Goal: Register for event/course

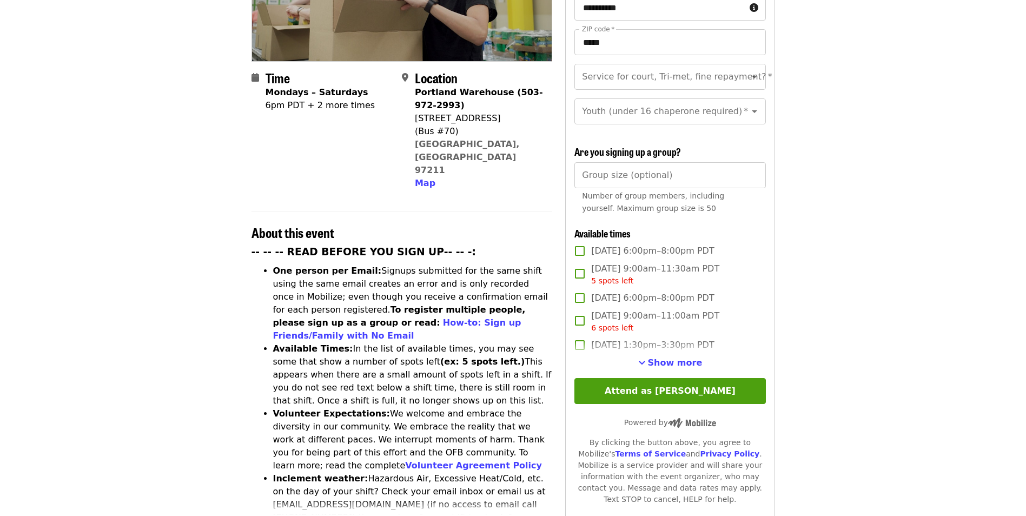
scroll to position [218, 0]
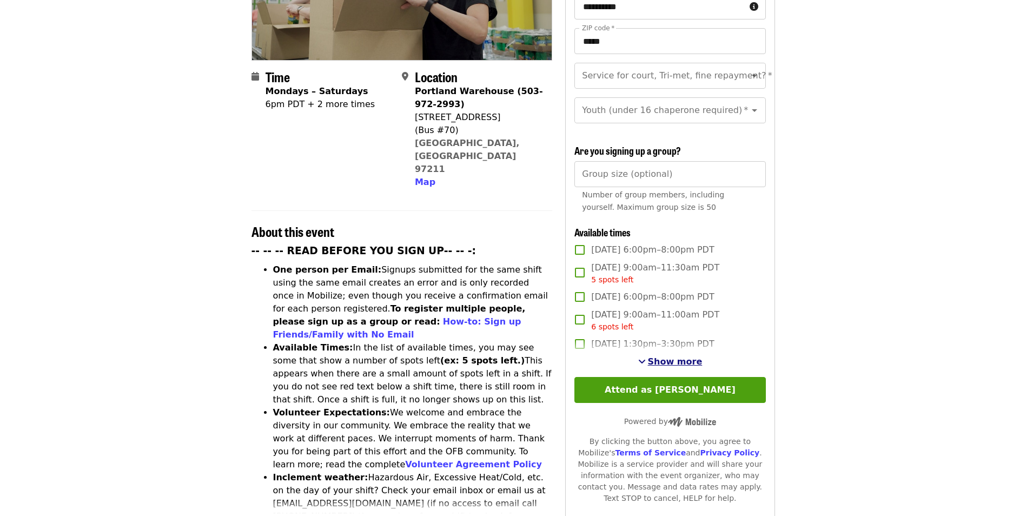
click at [688, 356] on span "Show more" at bounding box center [675, 361] width 55 height 10
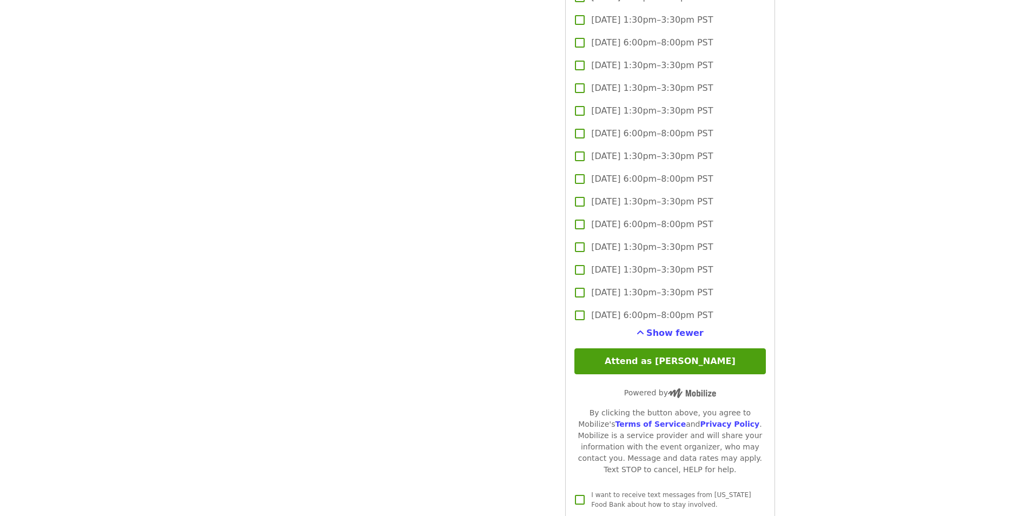
scroll to position [1849, 0]
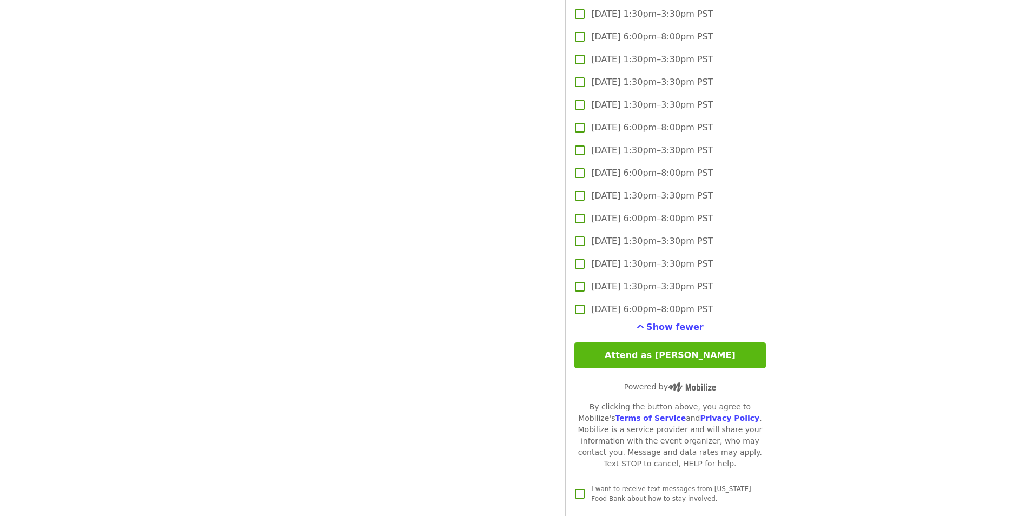
click at [673, 353] on button "Attend as [PERSON_NAME]" at bounding box center [669, 355] width 191 height 26
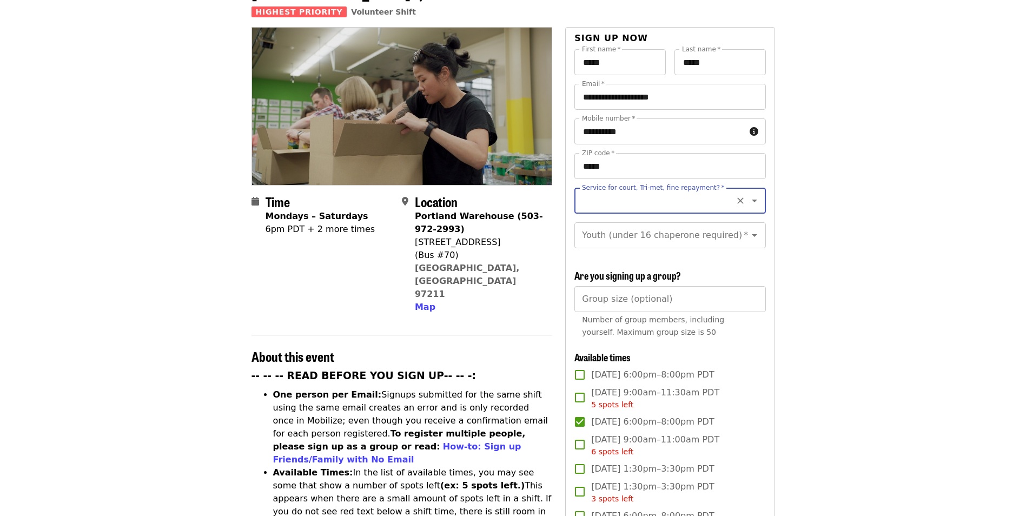
scroll to position [67, 0]
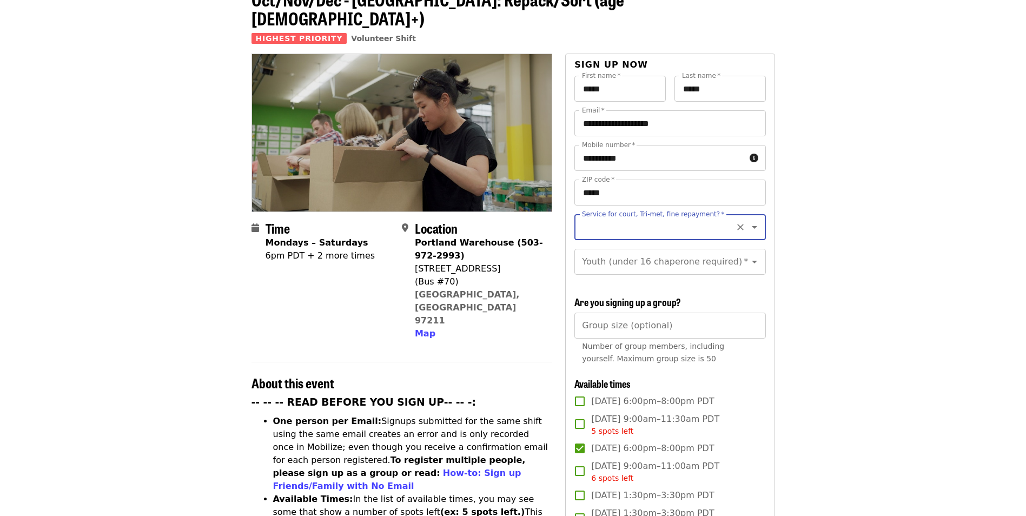
click at [748, 221] on icon "Open" at bounding box center [754, 227] width 13 height 13
click at [590, 235] on li "No" at bounding box center [665, 237] width 183 height 19
type input "**"
click at [748, 255] on icon "Open" at bounding box center [754, 261] width 13 height 13
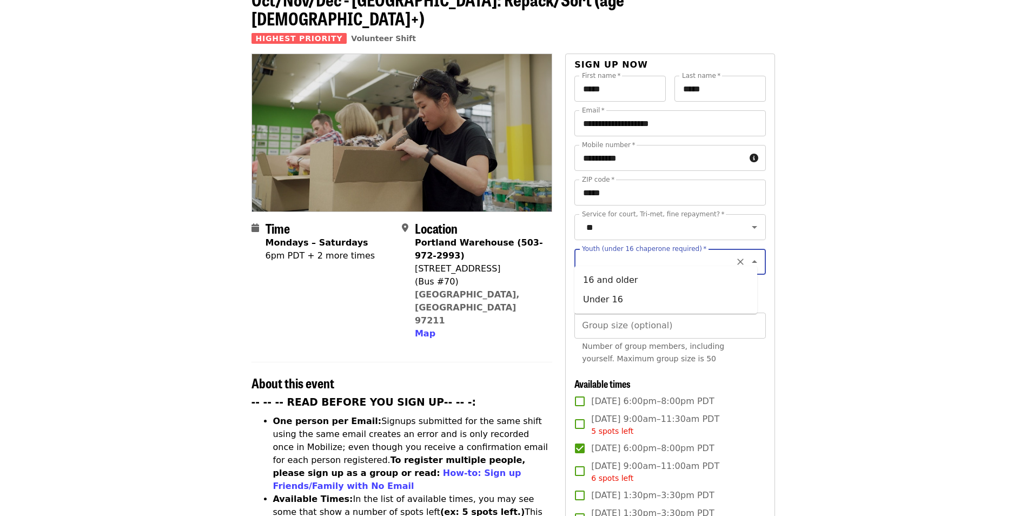
click at [737, 259] on icon "Clear" at bounding box center [740, 262] width 6 height 6
click at [748, 255] on icon "Close" at bounding box center [754, 261] width 13 height 13
click at [735, 256] on icon "Clear" at bounding box center [740, 261] width 11 height 11
click at [748, 255] on icon "Open" at bounding box center [754, 261] width 13 height 13
click at [678, 281] on li "16 and older" at bounding box center [665, 279] width 183 height 19
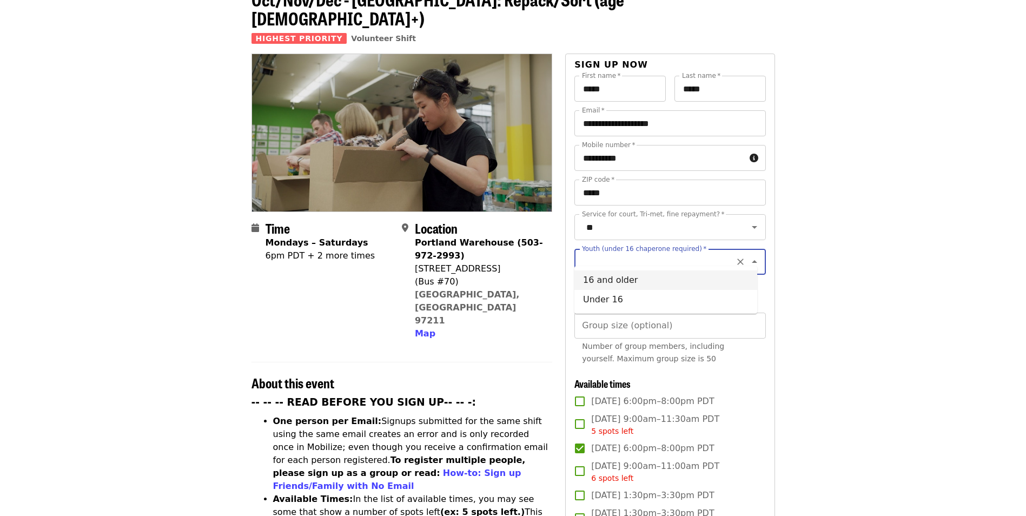
type input "**********"
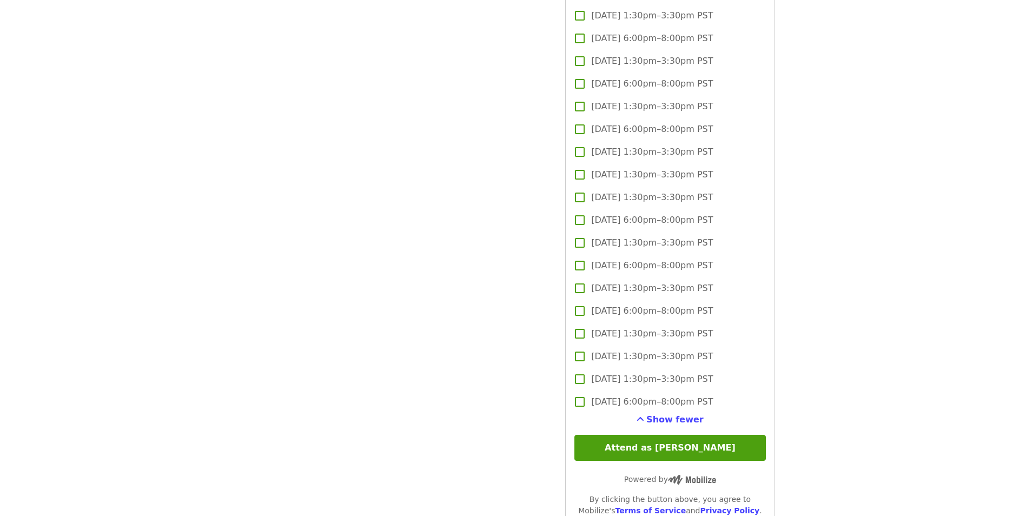
scroll to position [1762, 0]
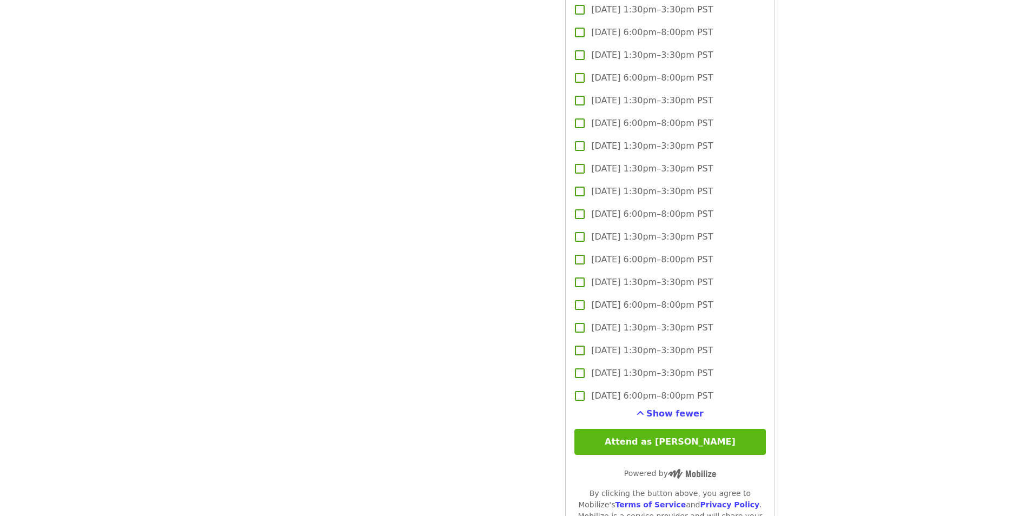
click at [717, 439] on button "Attend as [PERSON_NAME]" at bounding box center [669, 442] width 191 height 26
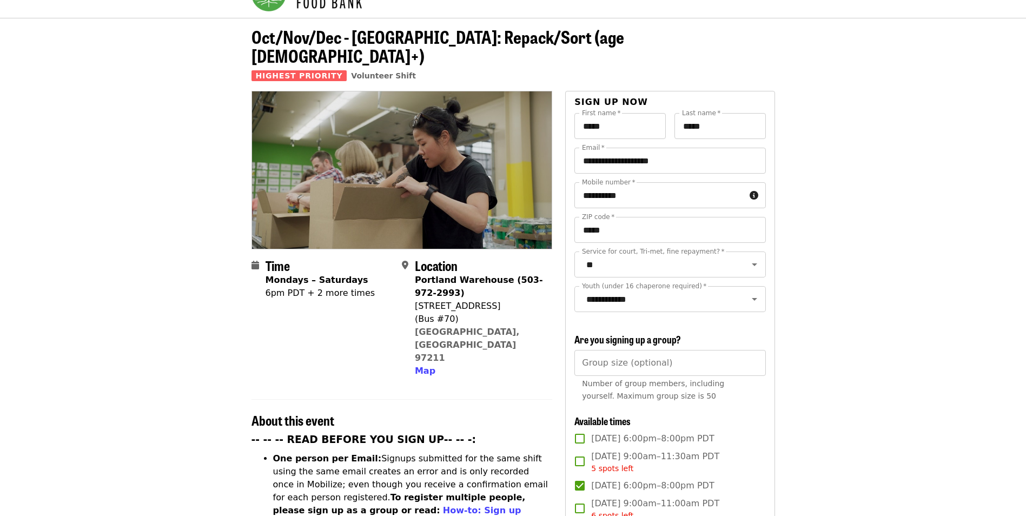
scroll to position [0, 0]
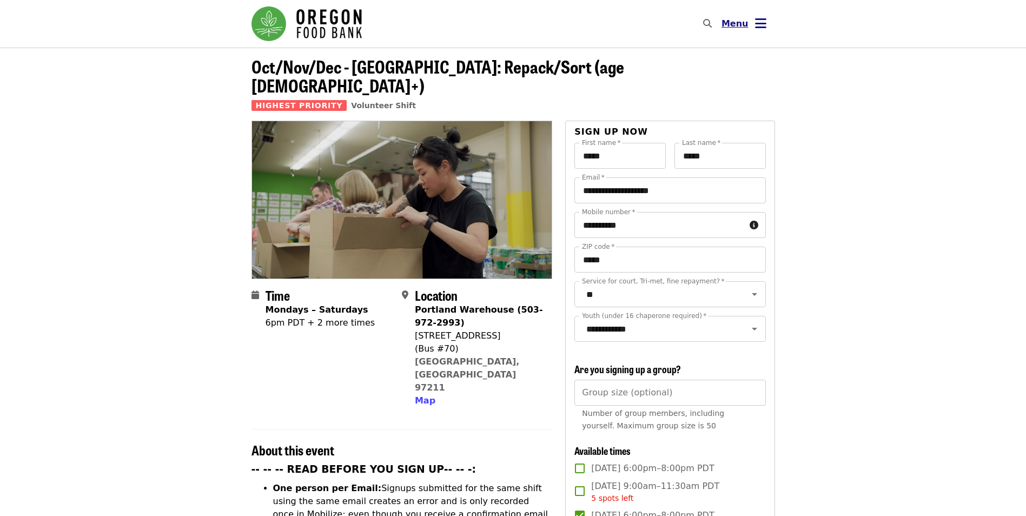
click at [762, 25] on icon "bars icon" at bounding box center [760, 24] width 11 height 16
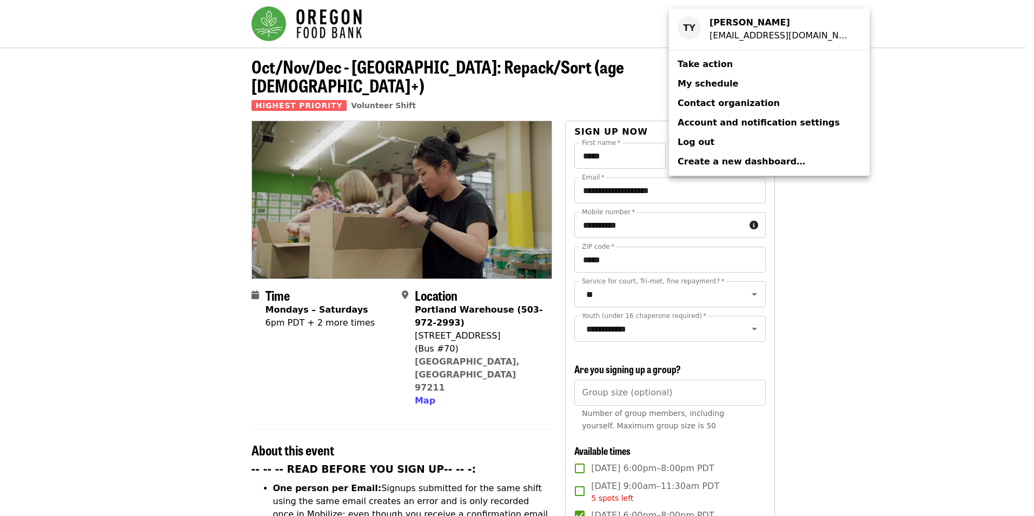
click at [729, 67] on link "Take action" at bounding box center [769, 64] width 201 height 19
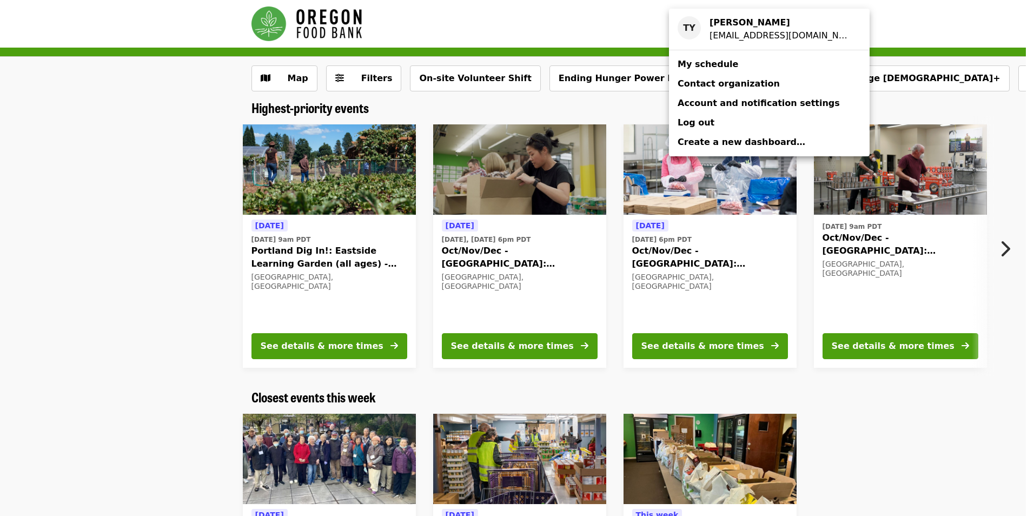
click at [915, 413] on div "Account menu" at bounding box center [517, 258] width 1034 height 516
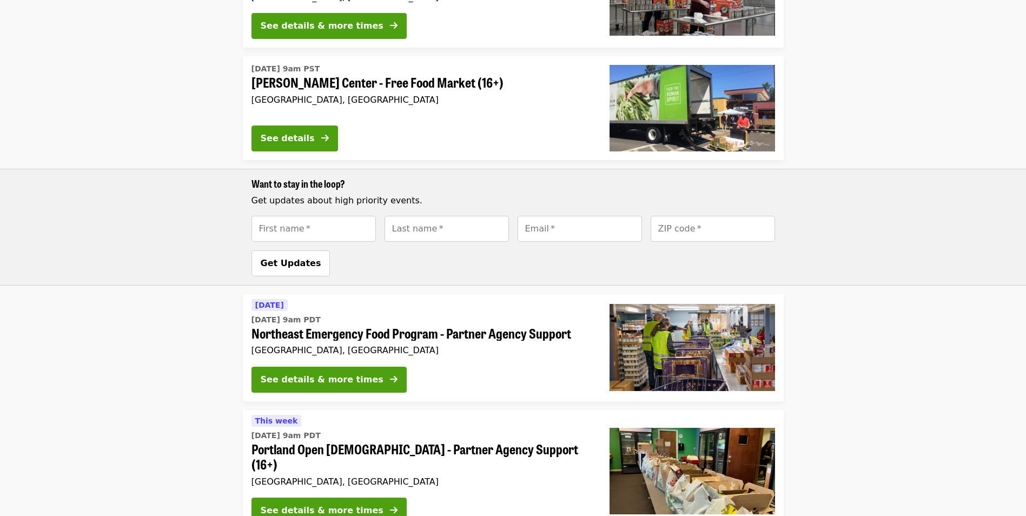
scroll to position [1557, 0]
